Goal: Task Accomplishment & Management: Manage account settings

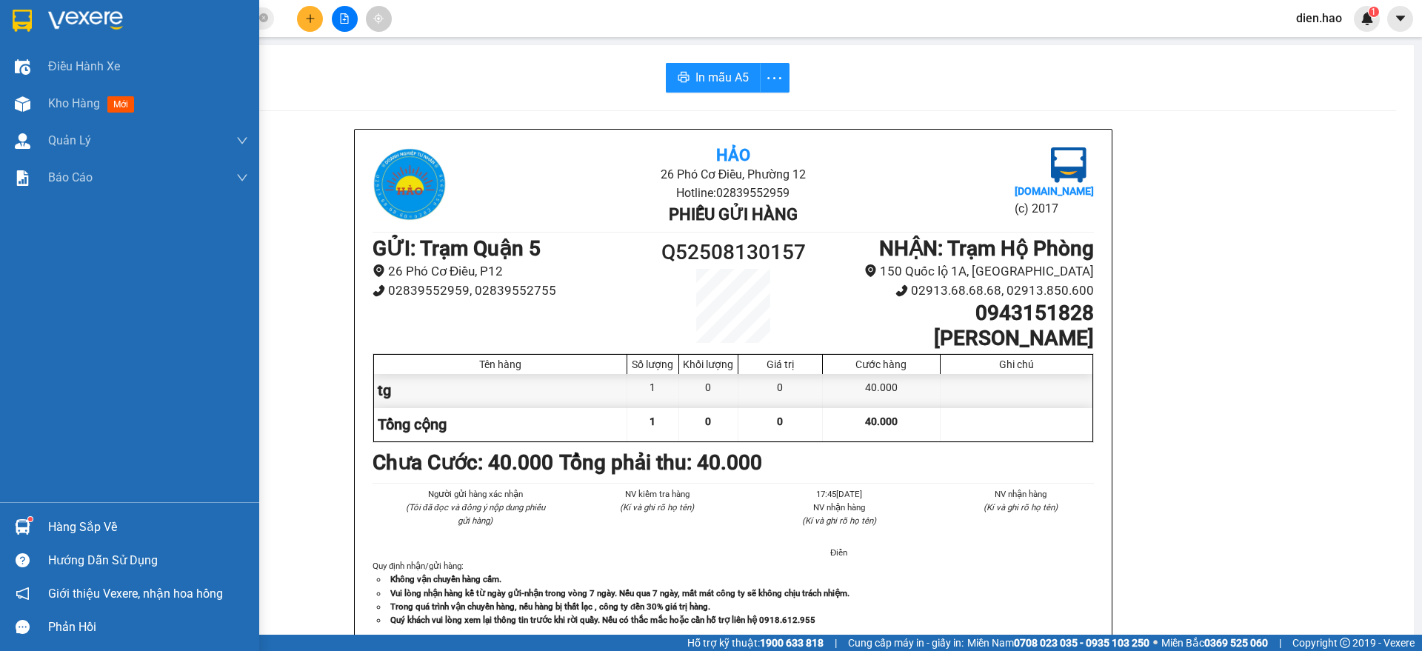
click at [54, 113] on div "Kho hàng mới" at bounding box center [148, 103] width 200 height 37
click at [57, 107] on span "Kho hàng" at bounding box center [74, 103] width 52 height 14
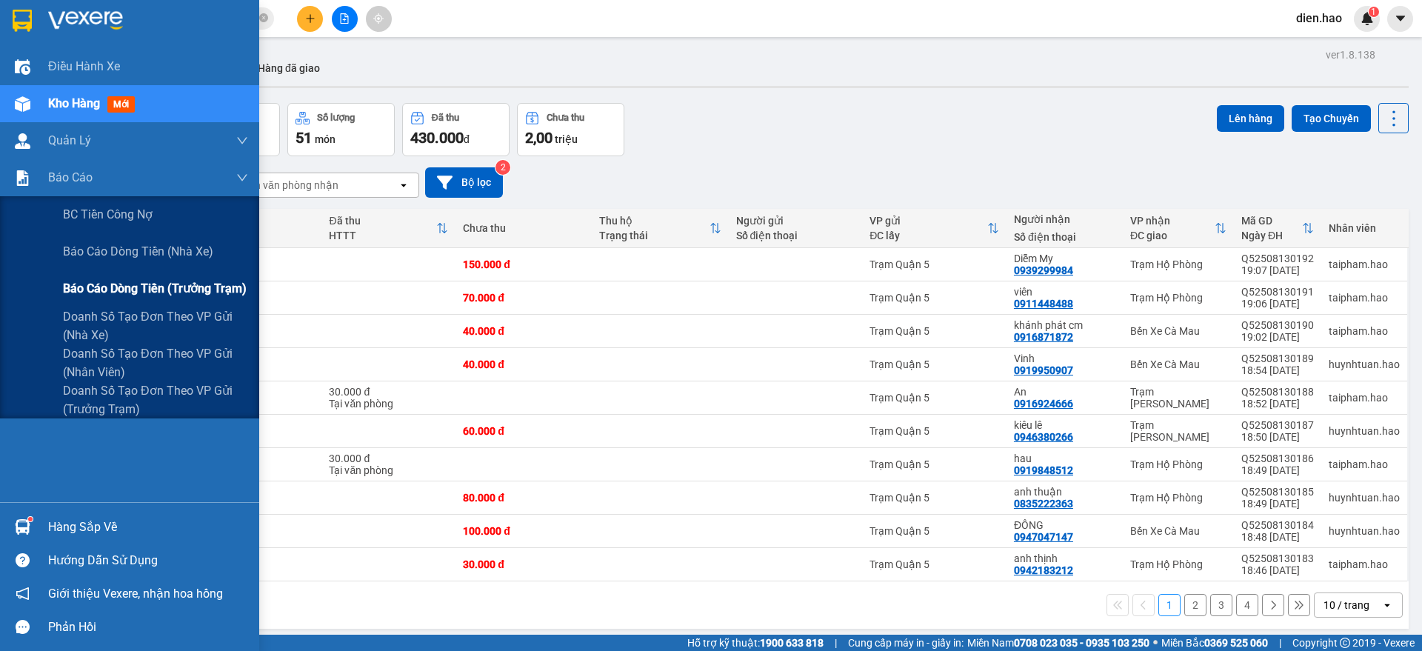
click at [159, 287] on span "Báo cáo dòng tiền (trưởng trạm)" at bounding box center [155, 288] width 184 height 19
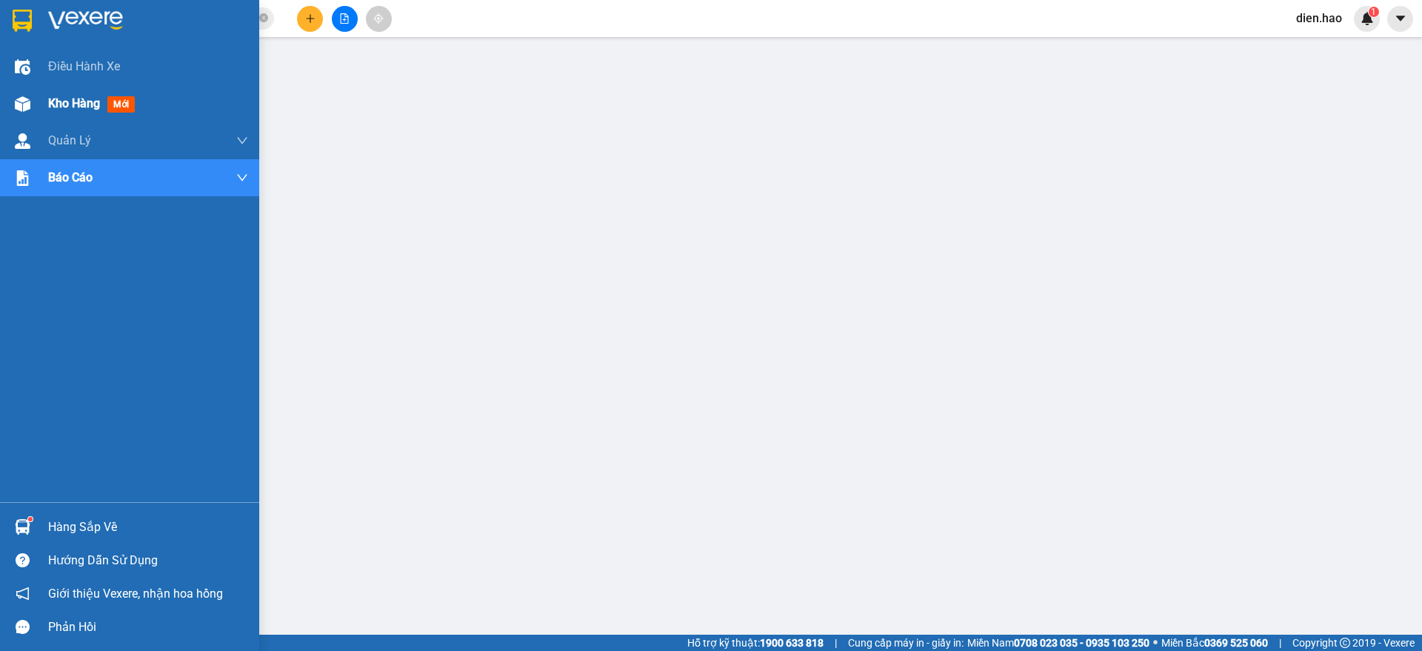
click at [84, 107] on span "Kho hàng" at bounding box center [74, 103] width 52 height 14
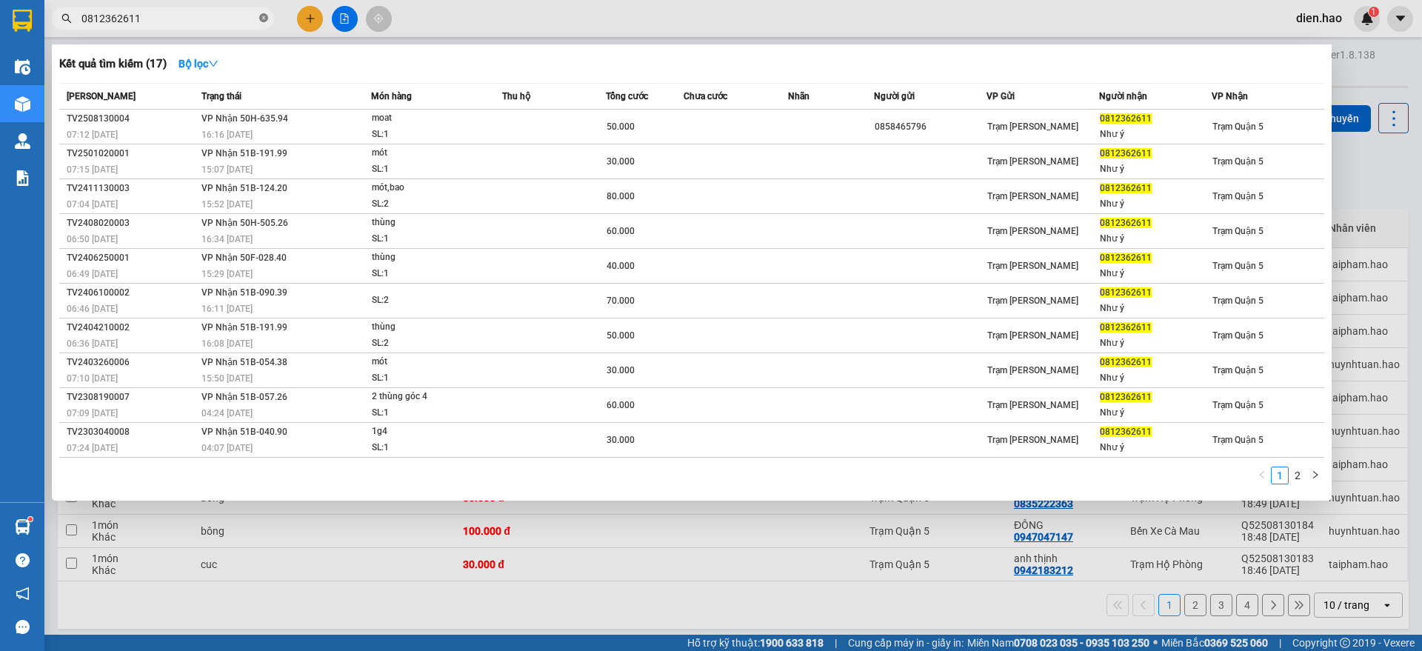
click at [264, 15] on icon "close-circle" at bounding box center [263, 17] width 9 height 9
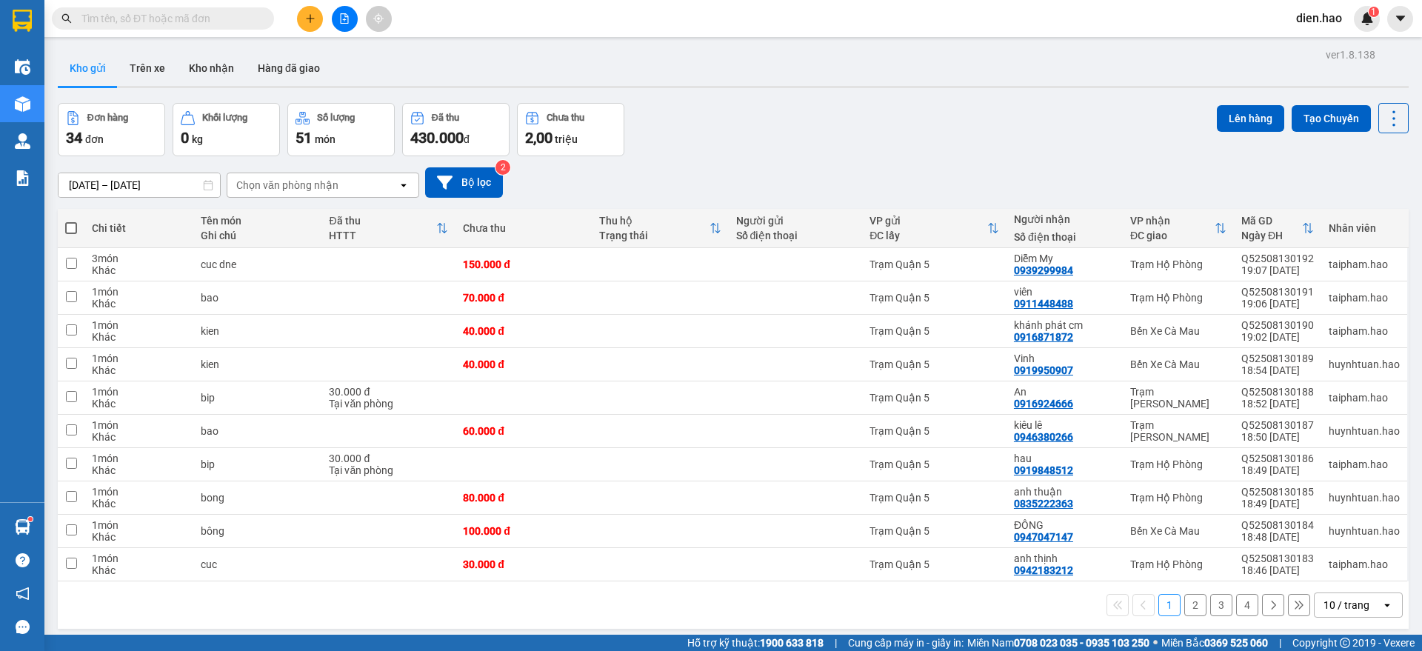
click at [242, 14] on input "text" at bounding box center [168, 18] width 175 height 16
click at [235, 20] on input "text" at bounding box center [168, 18] width 175 height 16
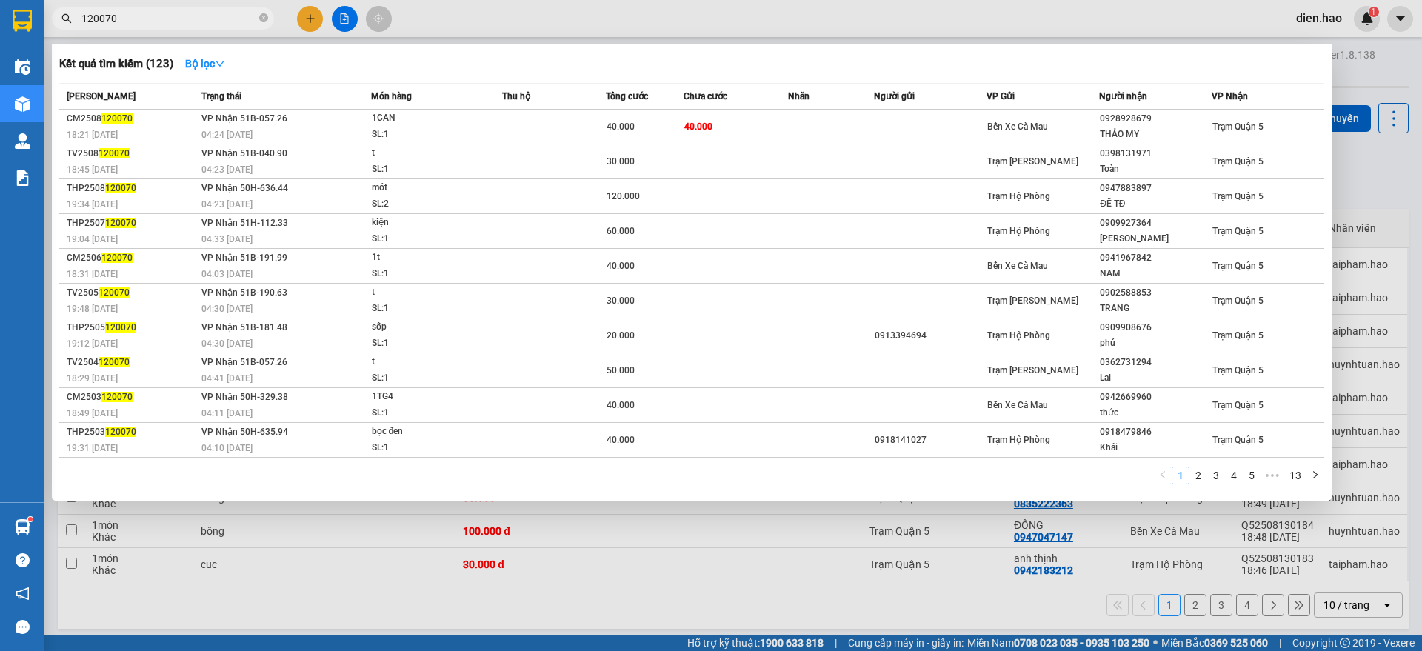
click at [82, 16] on input "120070" at bounding box center [168, 18] width 175 height 16
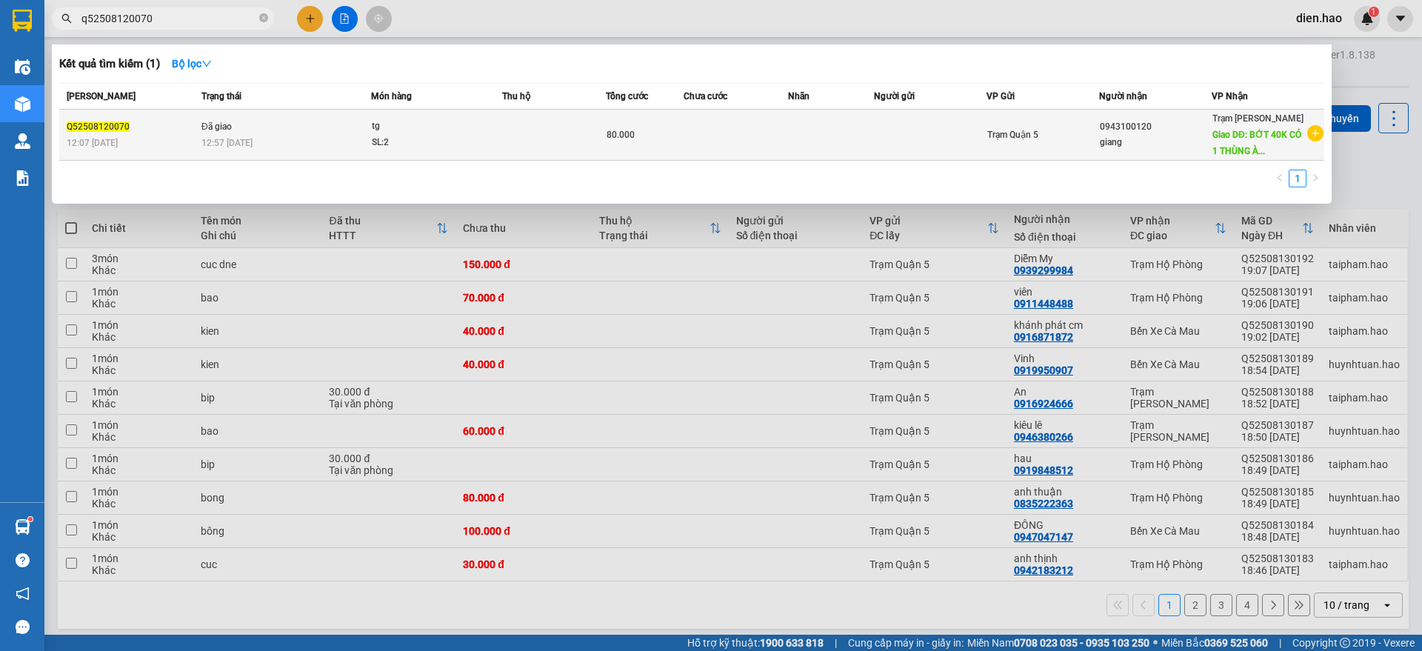
type input "q52508120070"
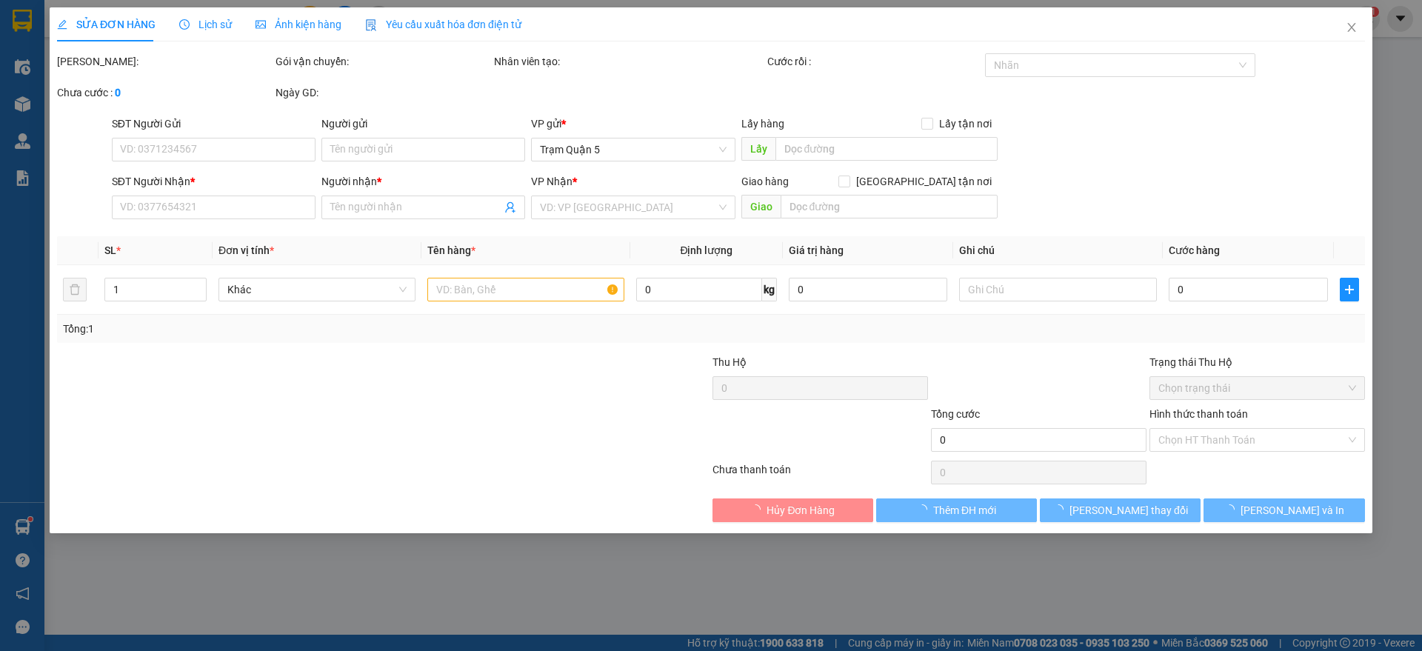
type input "0943100120"
type input "giang"
type input "BỚT 40K CÓ 1 THÙNG À SG tạo 2 thùng"
type input "80.000"
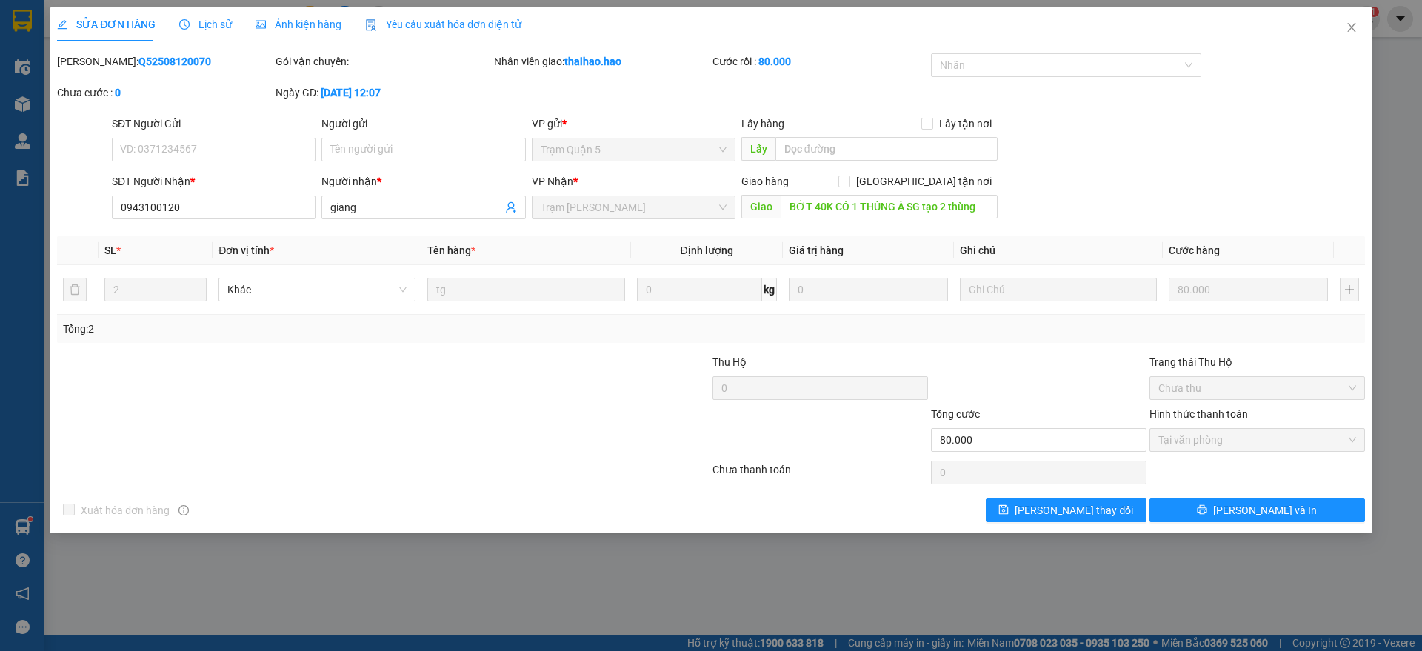
click at [304, 21] on span "Ảnh kiện hàng" at bounding box center [299, 25] width 86 height 12
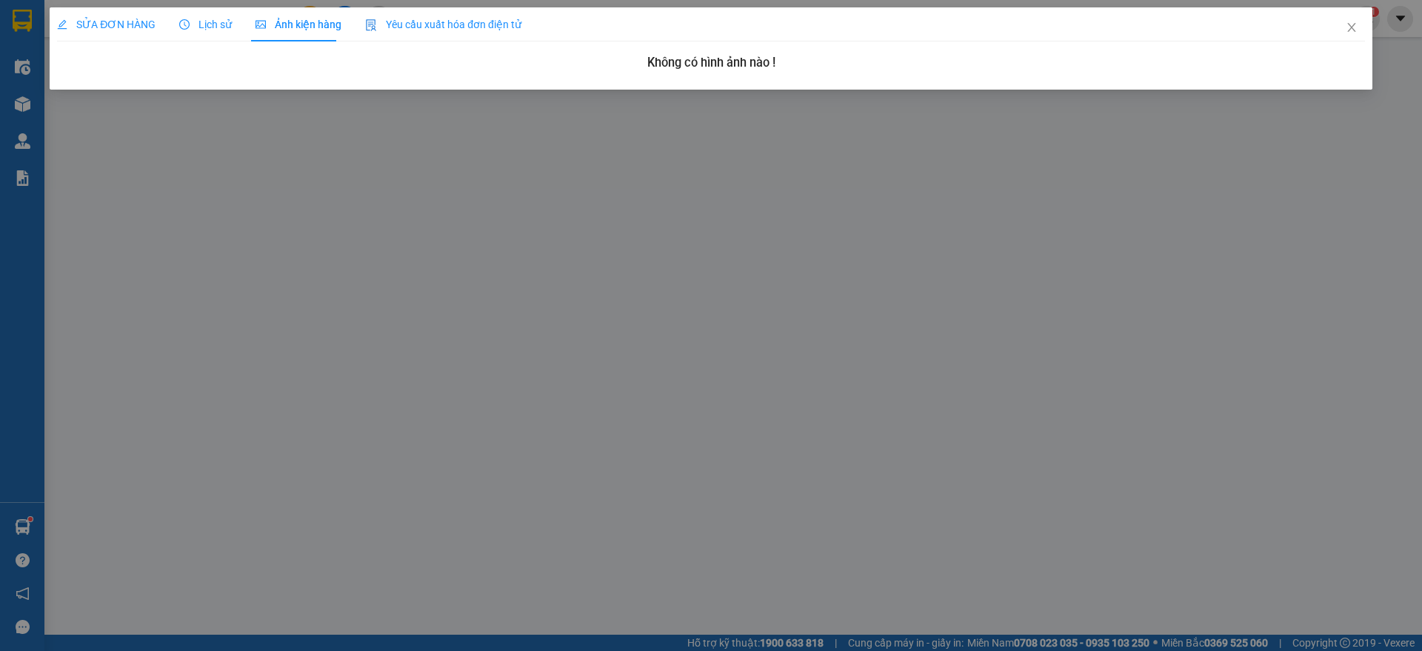
click at [218, 21] on span "Lịch sử" at bounding box center [205, 25] width 53 height 12
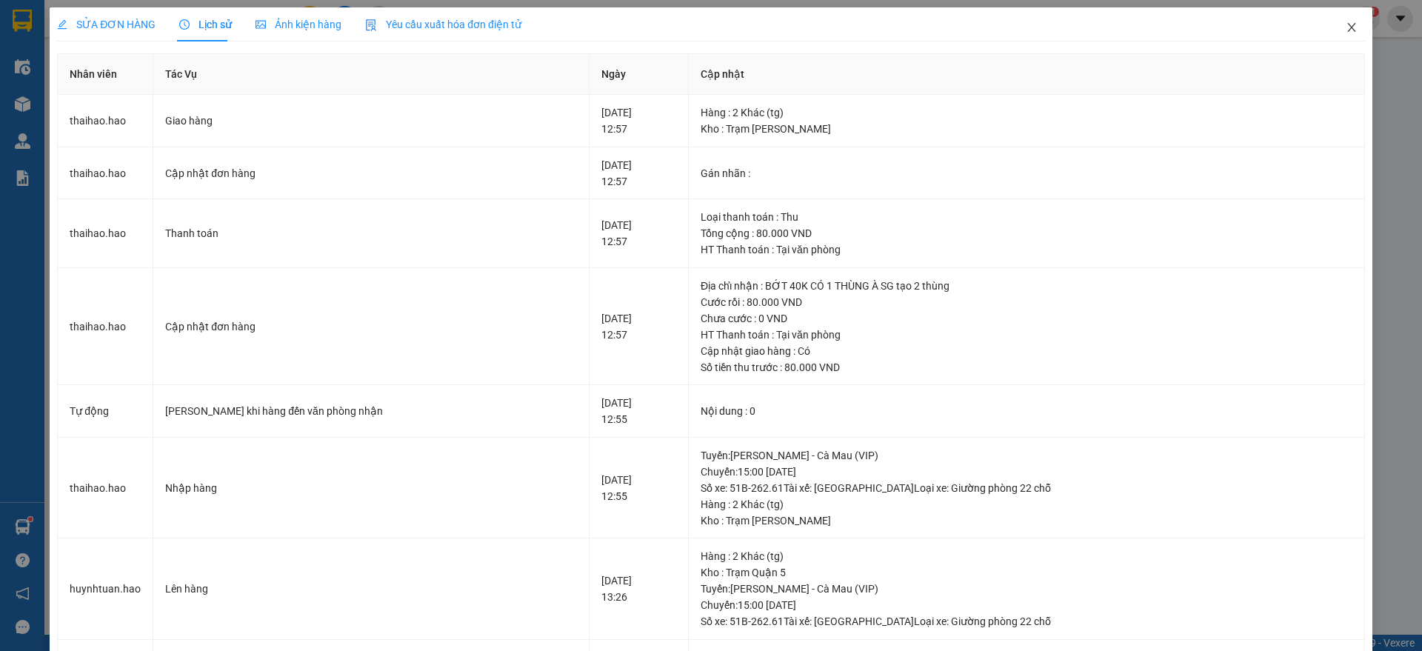
click at [1348, 30] on icon "close" at bounding box center [1352, 27] width 8 height 9
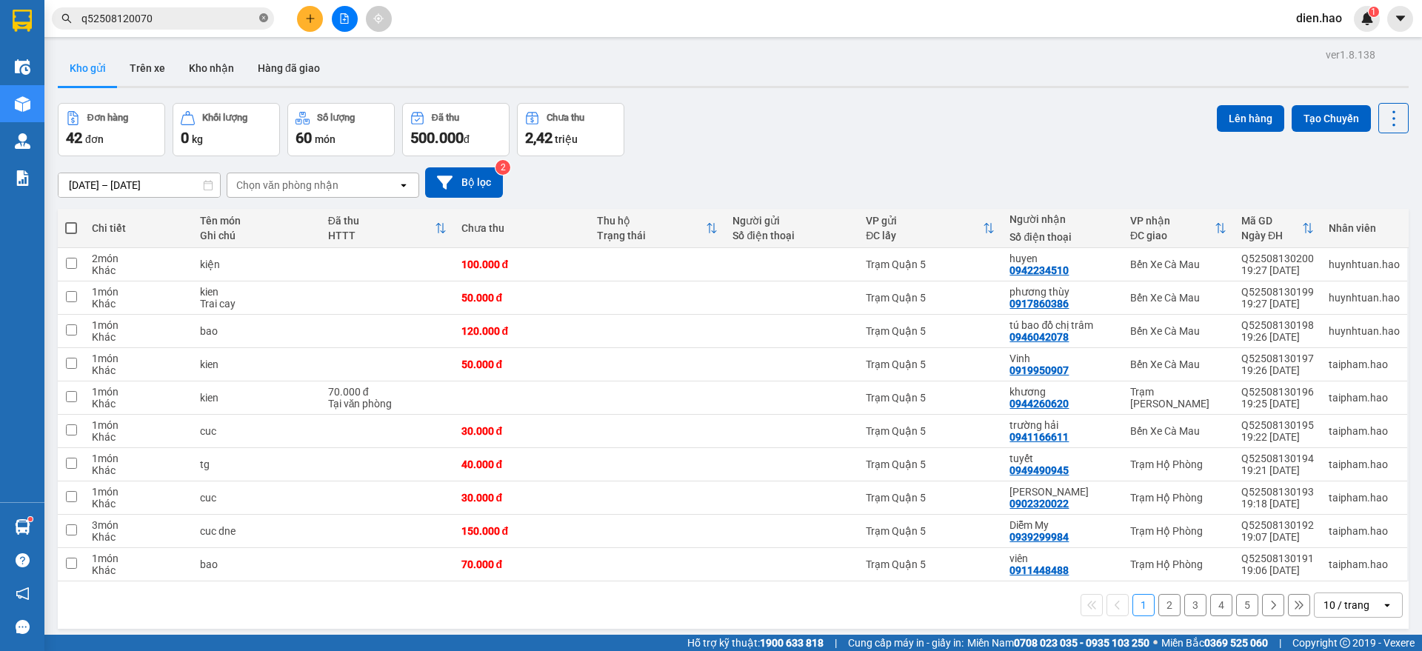
click at [267, 19] on icon "close-circle" at bounding box center [263, 17] width 9 height 9
